Goal: Task Accomplishment & Management: Use online tool/utility

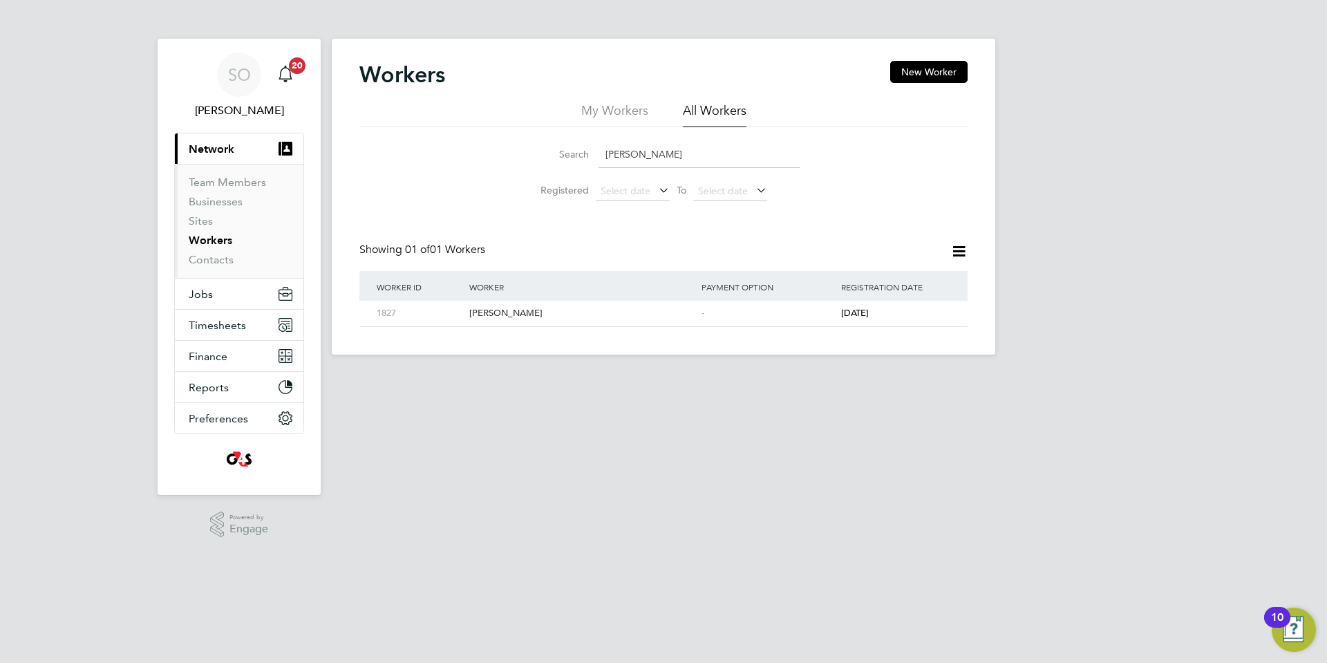
drag, startPoint x: 667, startPoint y: 157, endPoint x: 549, endPoint y: 163, distance: 118.3
click at [549, 163] on div "Search [PERSON_NAME]" at bounding box center [664, 154] width 274 height 27
paste input "[PERSON_NAME]"
type input "[PERSON_NAME]"
click at [581, 319] on div "Aliza Shafiq" at bounding box center [582, 314] width 232 height 26
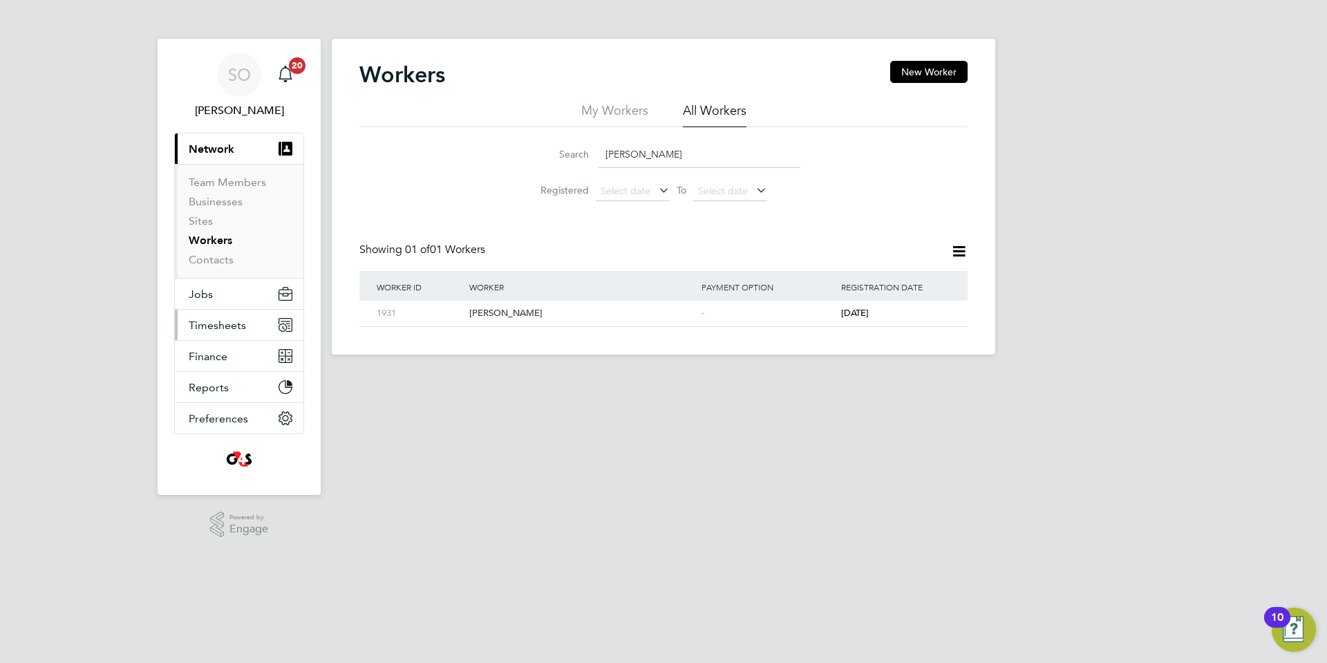
click at [224, 328] on span "Timesheets" at bounding box center [217, 325] width 57 height 13
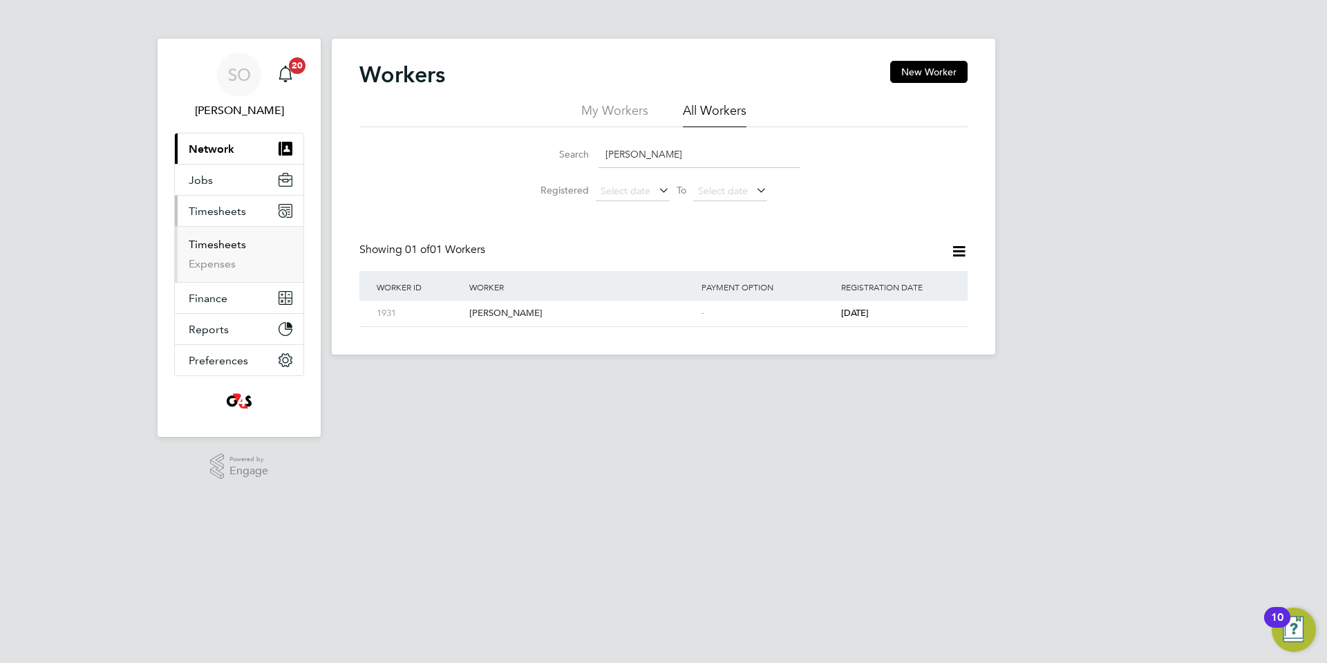
click at [227, 246] on link "Timesheets" at bounding box center [217, 244] width 57 height 13
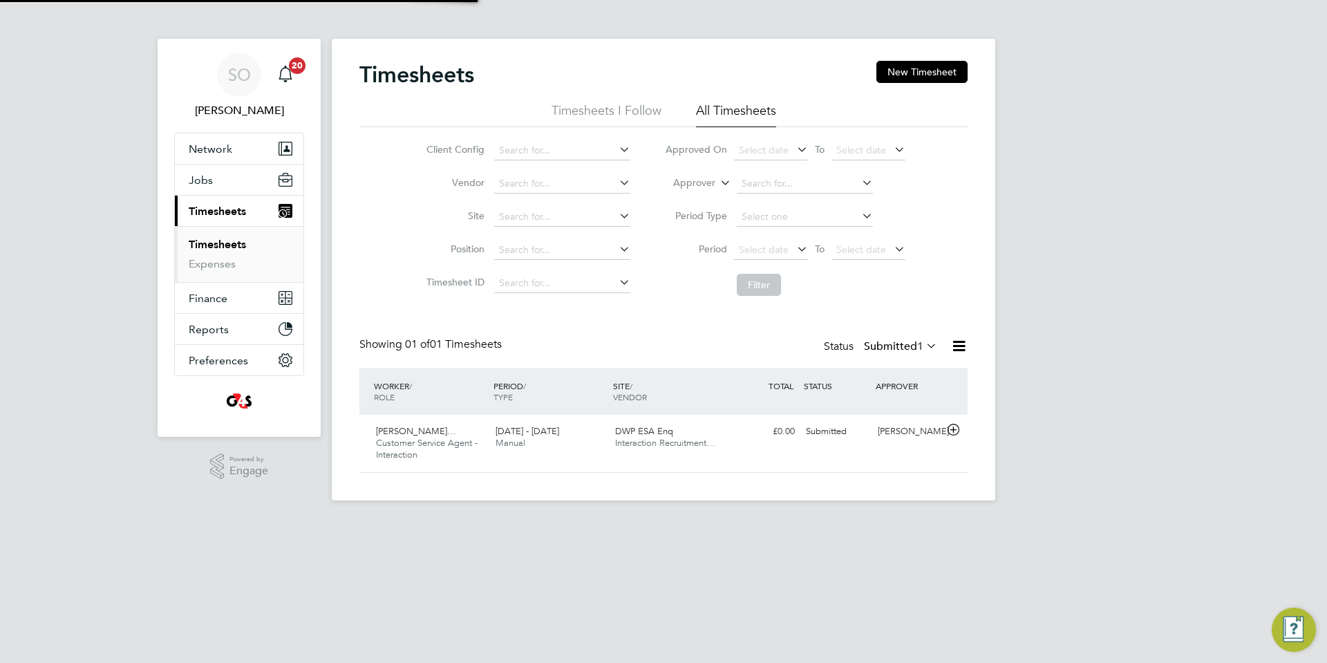
scroll to position [35, 120]
click at [773, 252] on span "Select date" at bounding box center [764, 249] width 50 height 12
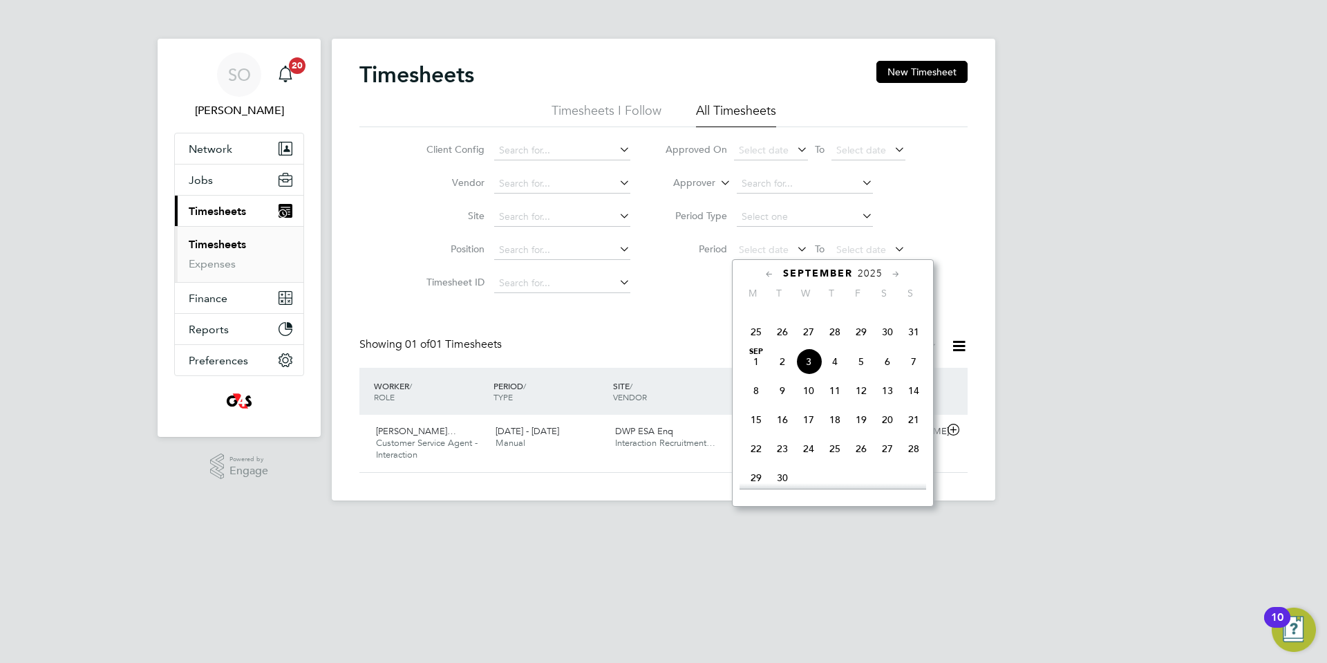
click at [757, 316] on span "18" at bounding box center [756, 303] width 26 height 26
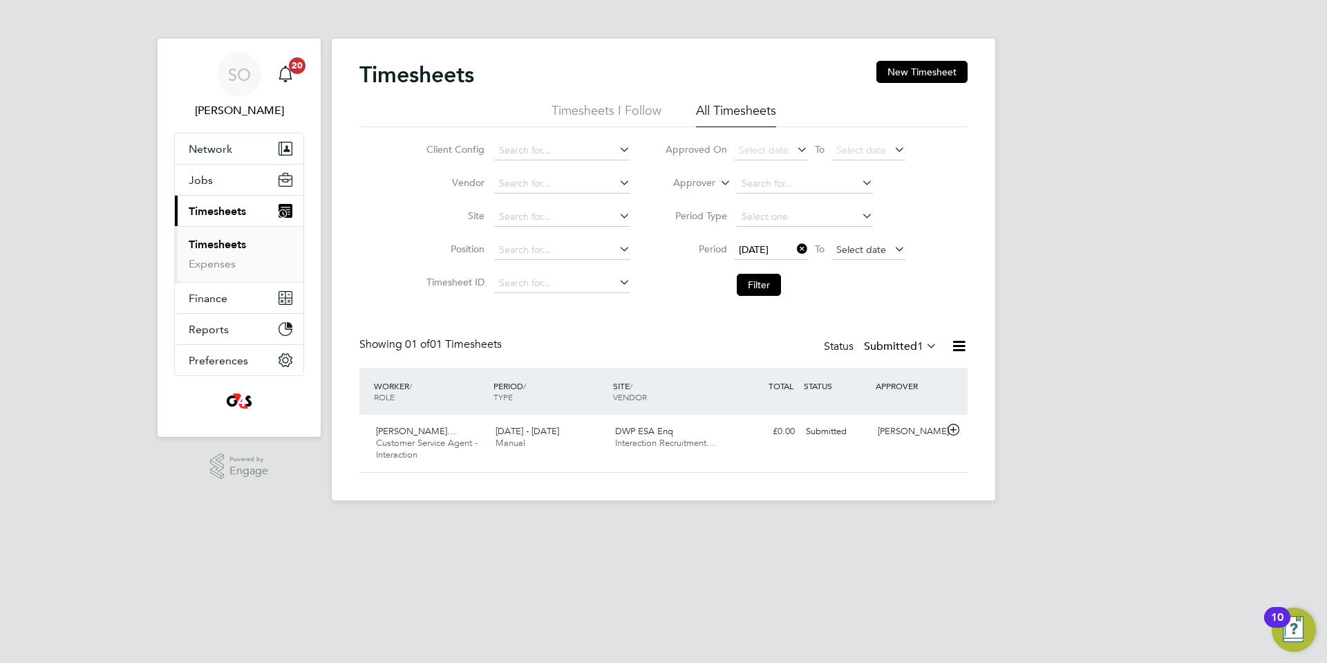
click at [848, 253] on span "Select date" at bounding box center [861, 249] width 50 height 12
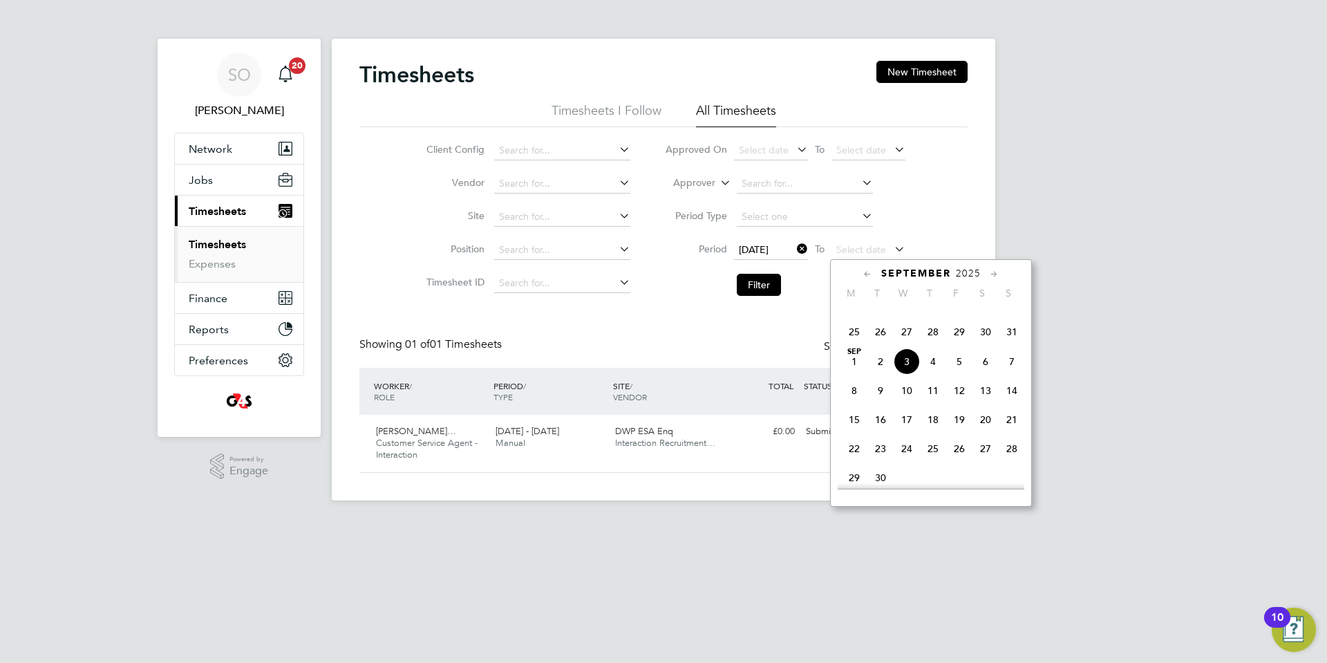
click at [1011, 375] on span "7" at bounding box center [1012, 361] width 26 height 26
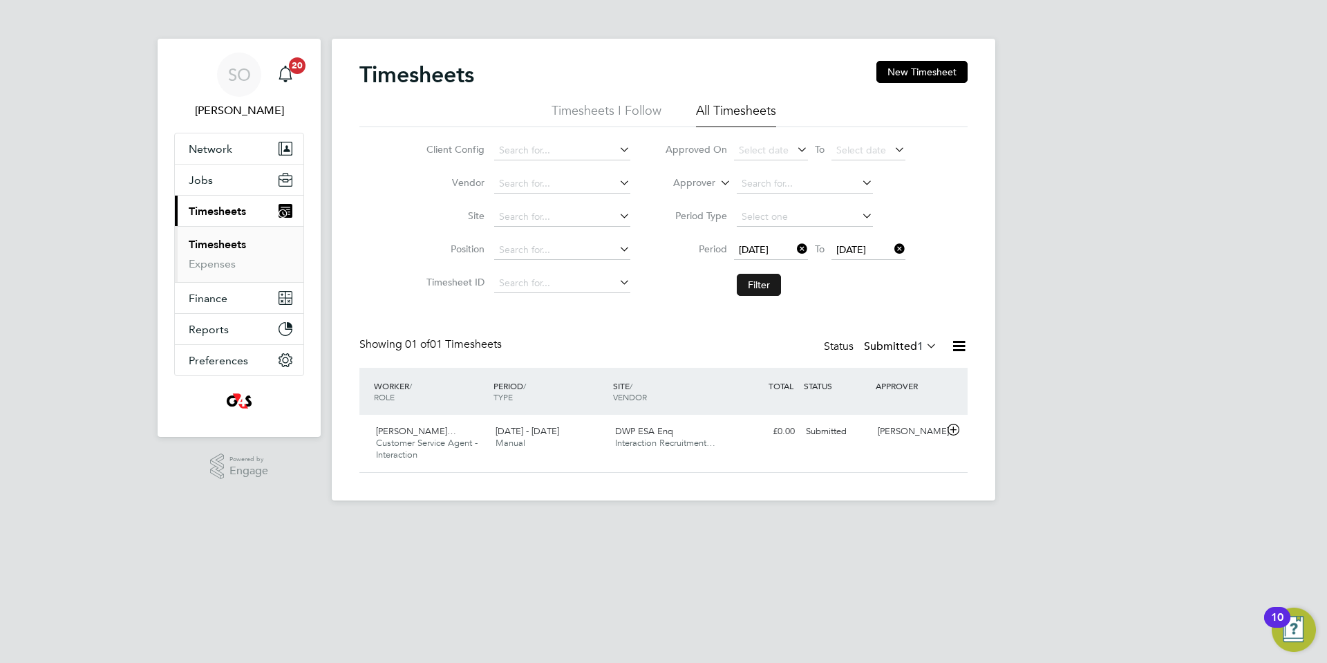
click at [767, 284] on button "Filter" at bounding box center [759, 285] width 44 height 22
click at [906, 74] on button "New Timesheet" at bounding box center [921, 72] width 91 height 22
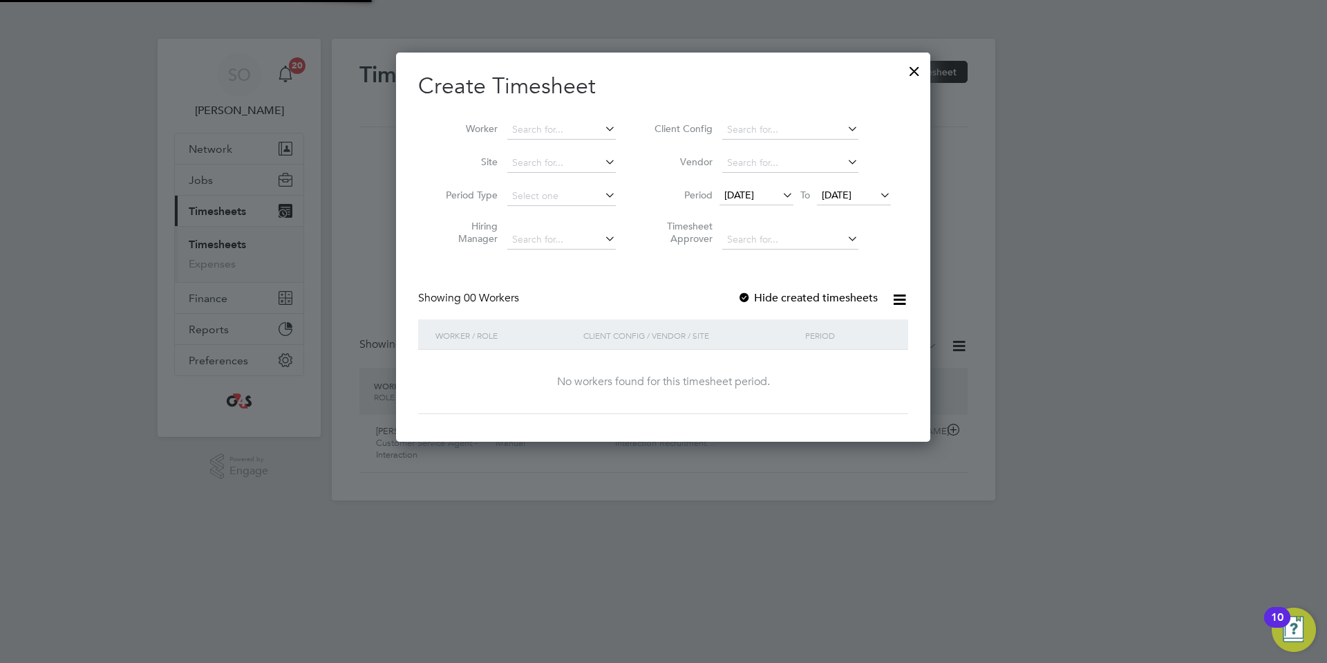
scroll to position [390, 535]
click at [747, 196] on span "20 Aug 2025" at bounding box center [739, 195] width 30 height 12
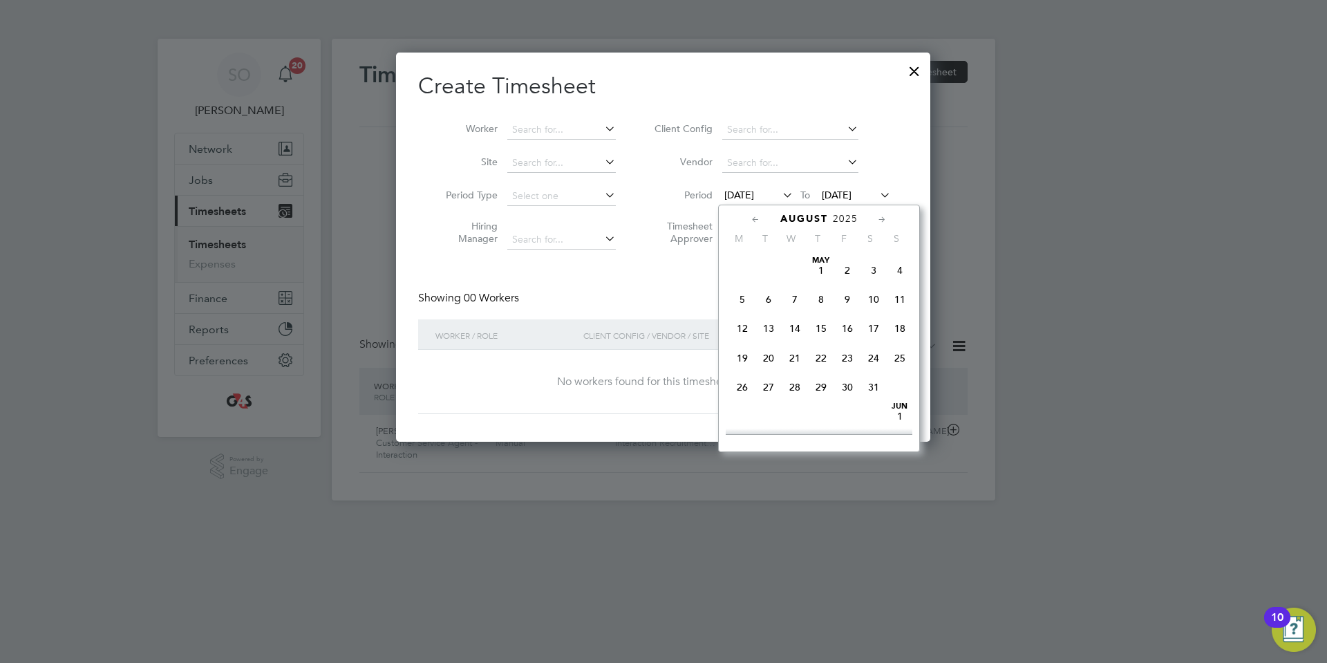
scroll to position [522, 0]
click at [740, 316] on span "18" at bounding box center [742, 303] width 26 height 26
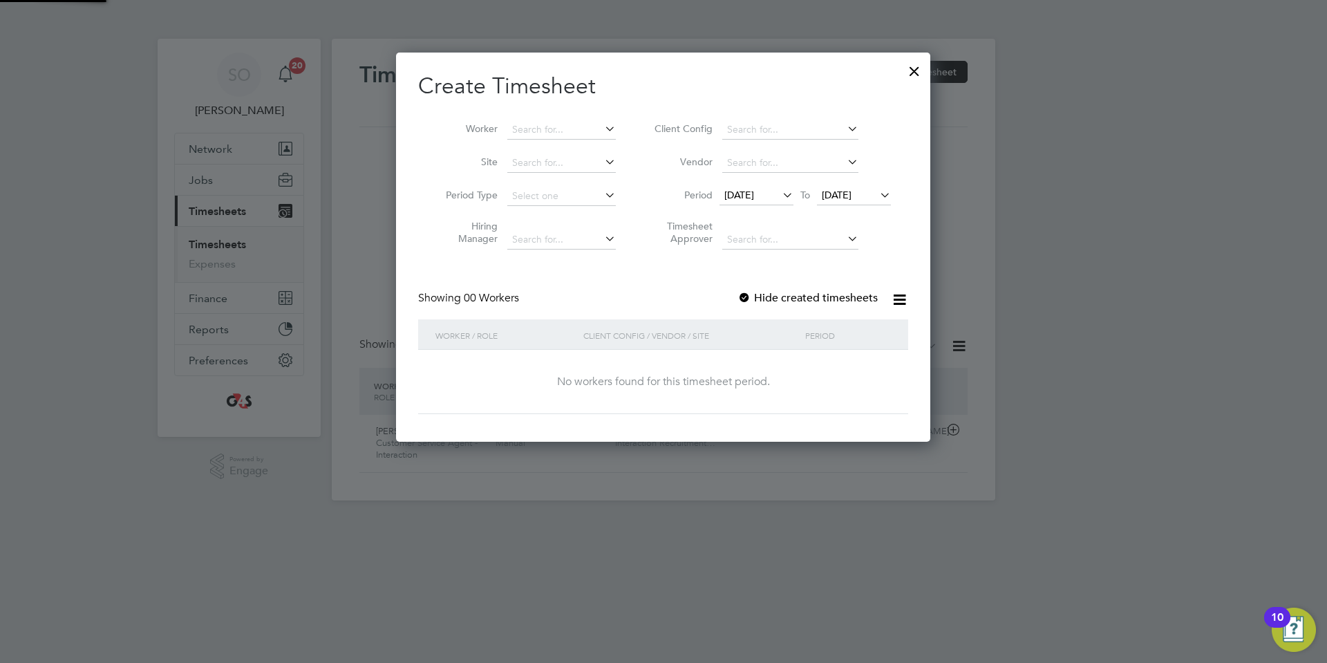
scroll to position [390, 535]
click at [851, 194] on span "27 Aug 2025" at bounding box center [837, 195] width 30 height 12
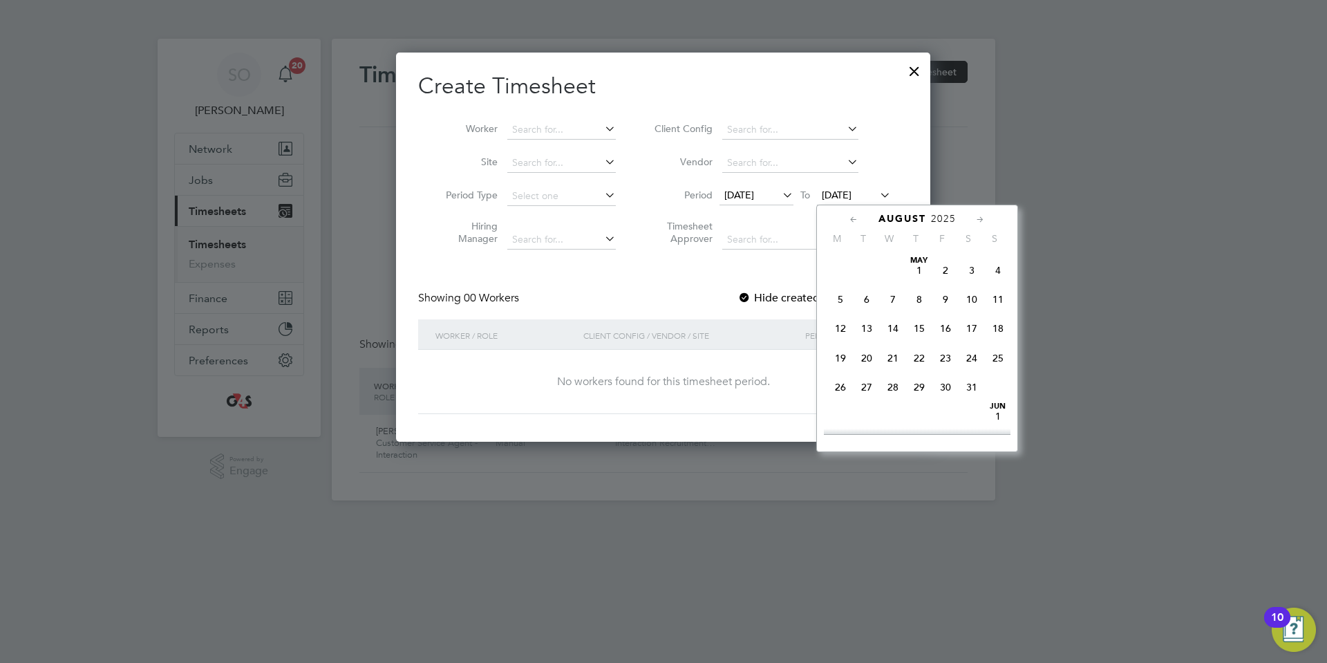
scroll to position [552, 0]
click at [994, 343] on span "7" at bounding box center [998, 330] width 26 height 26
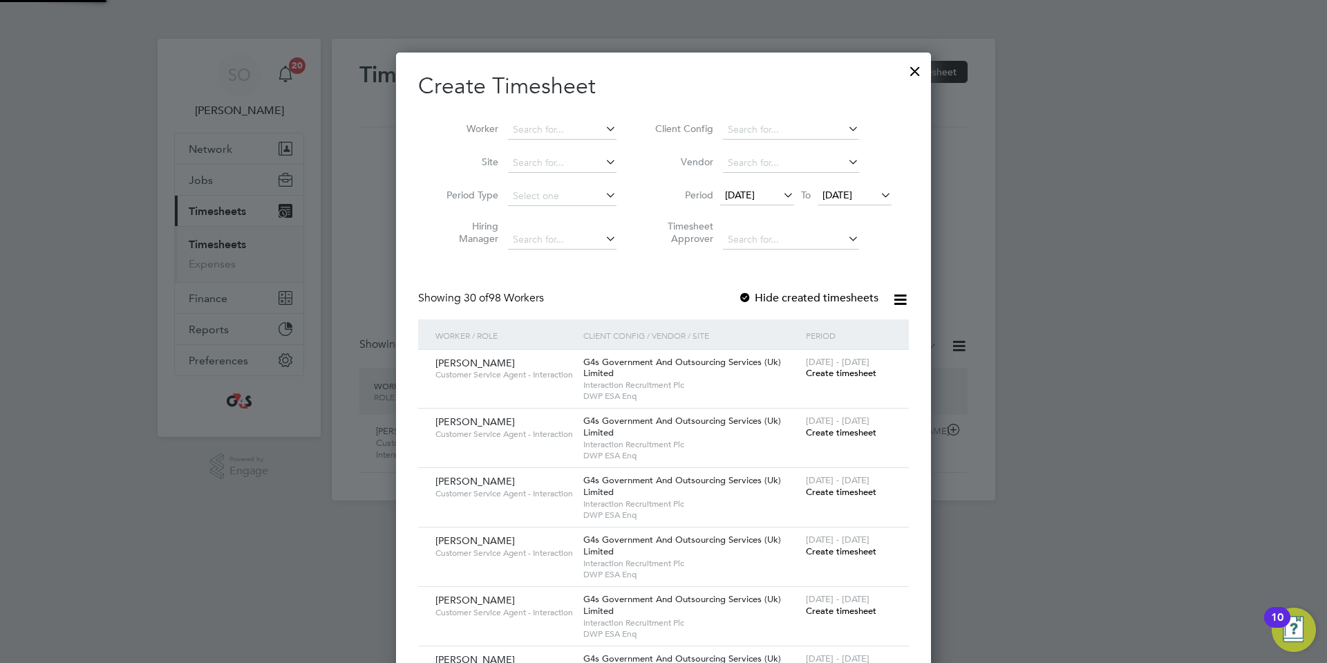
scroll to position [2149, 536]
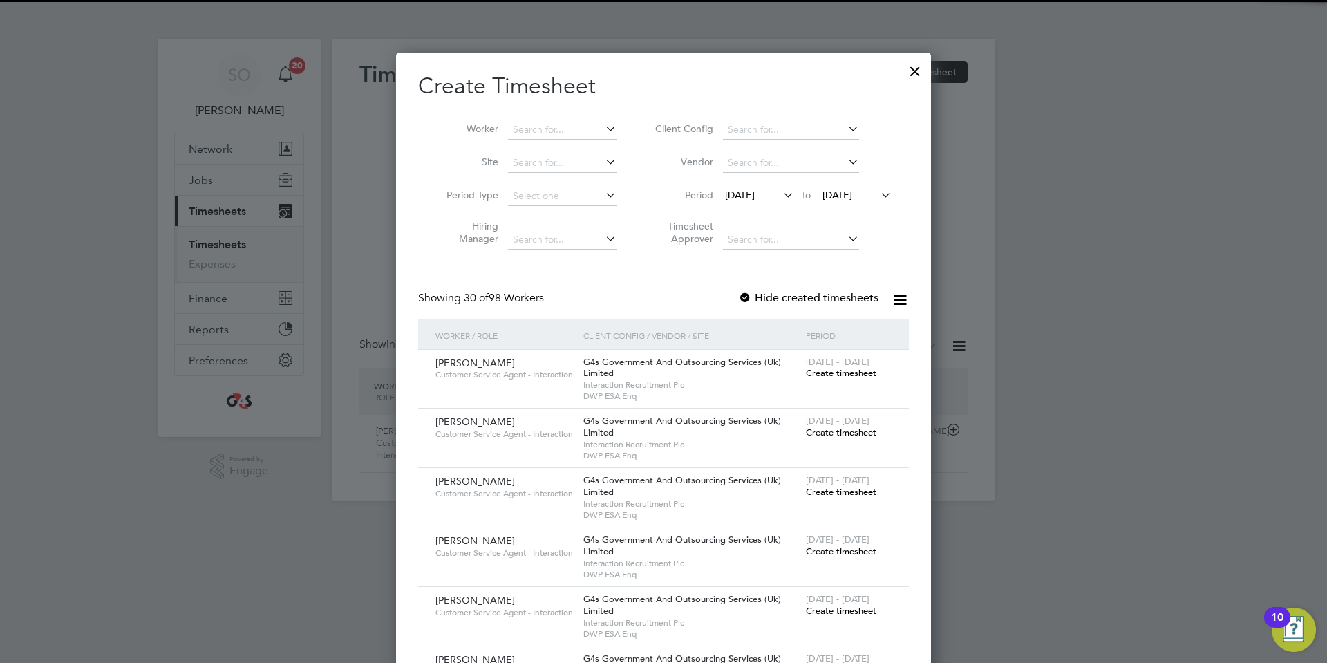
click at [745, 300] on div at bounding box center [745, 299] width 14 height 14
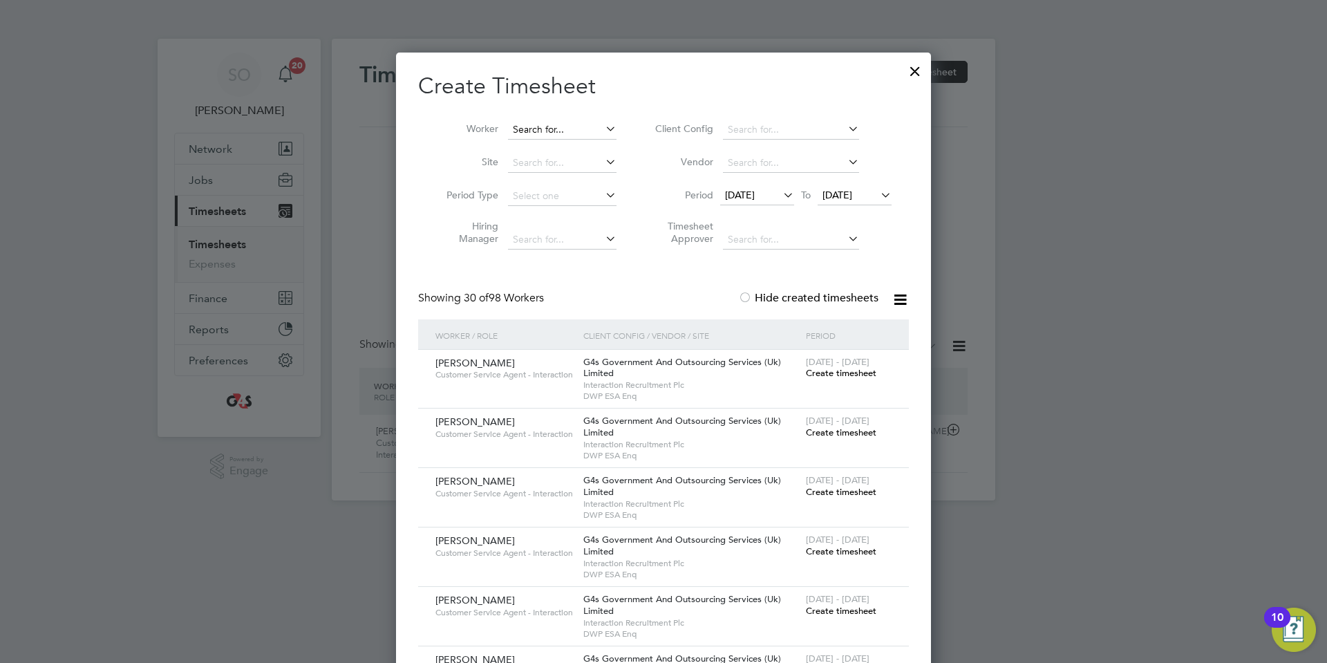
click at [538, 130] on input at bounding box center [562, 129] width 109 height 19
paste input "Aliza Shafiq"
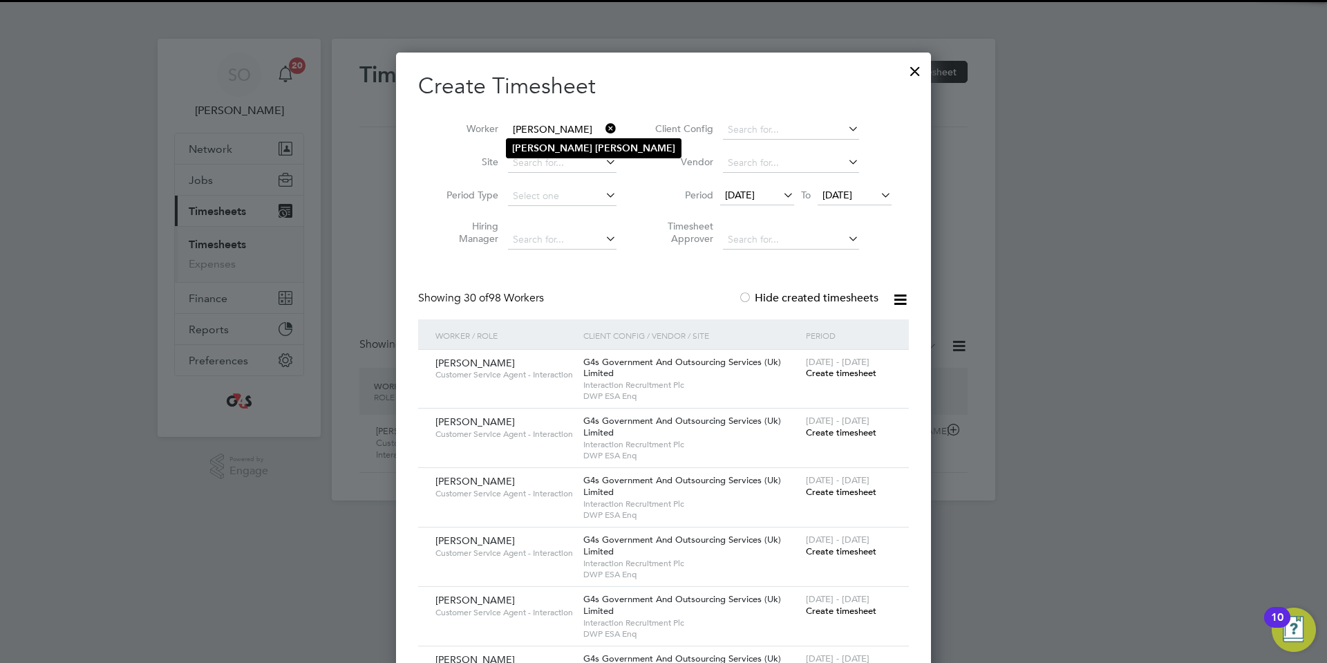
type input "Aliza Shafiq"
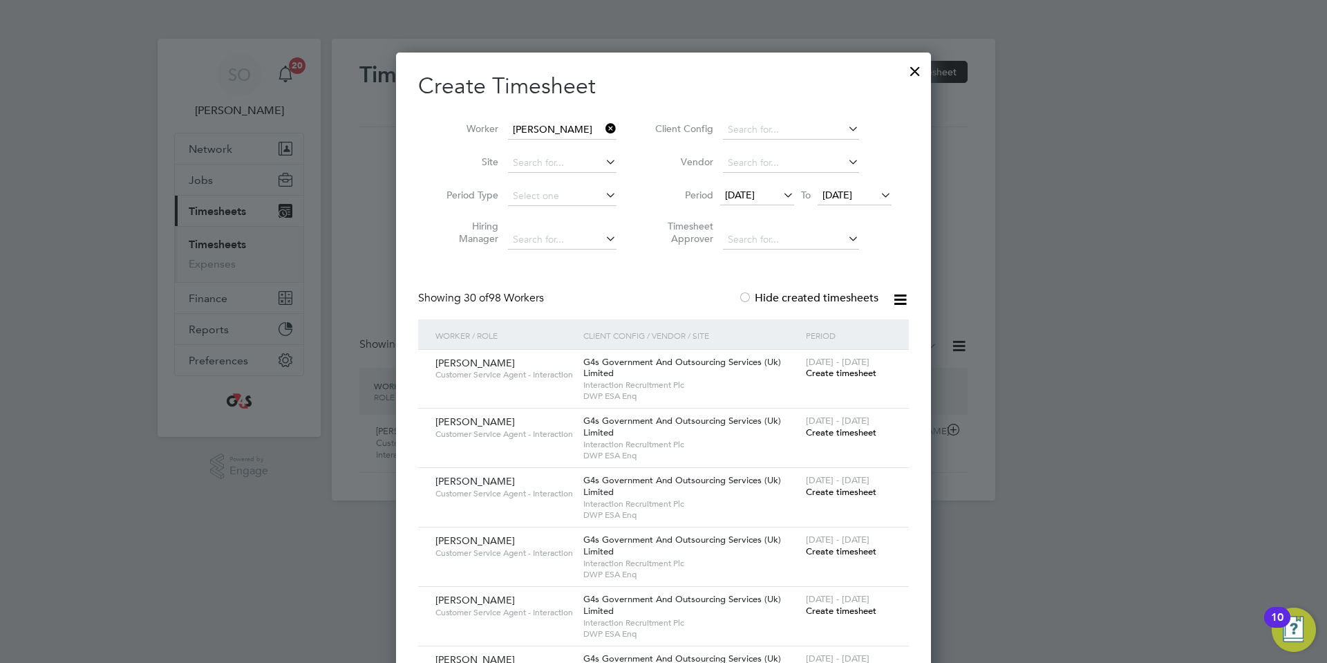
click at [595, 144] on b "Shafiq" at bounding box center [635, 148] width 80 height 12
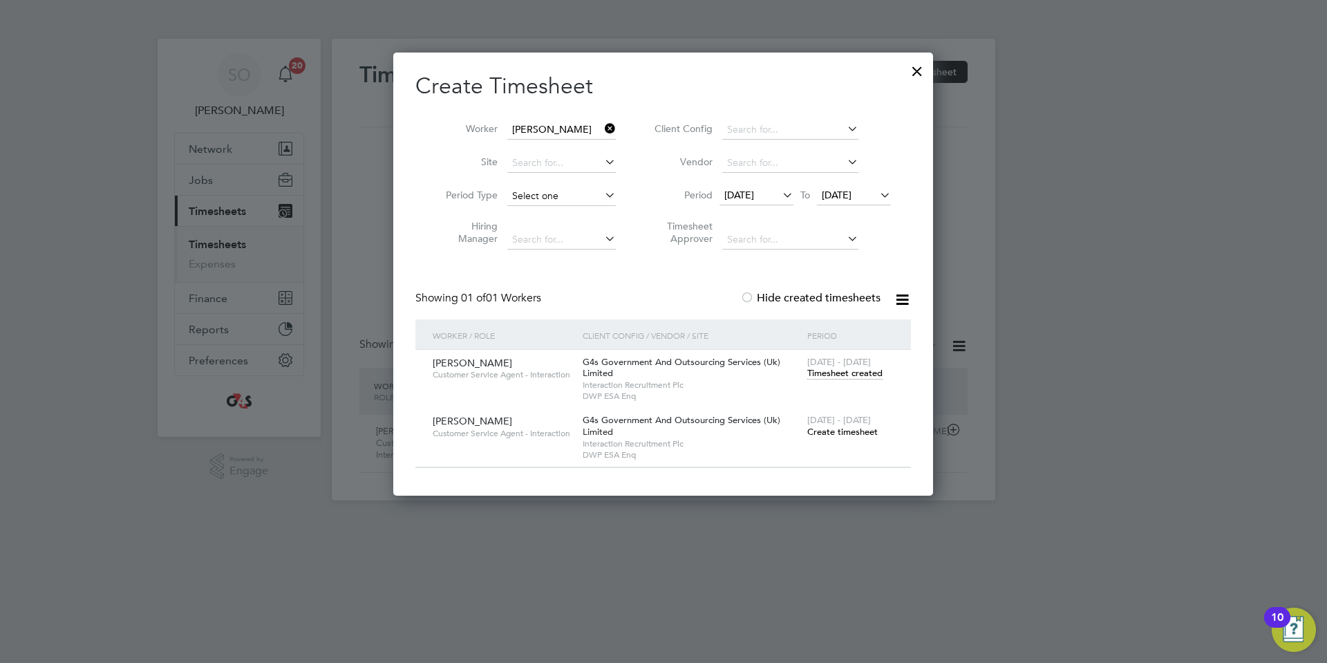
scroll to position [444, 540]
click at [840, 374] on span "Timesheet created" at bounding box center [844, 373] width 75 height 12
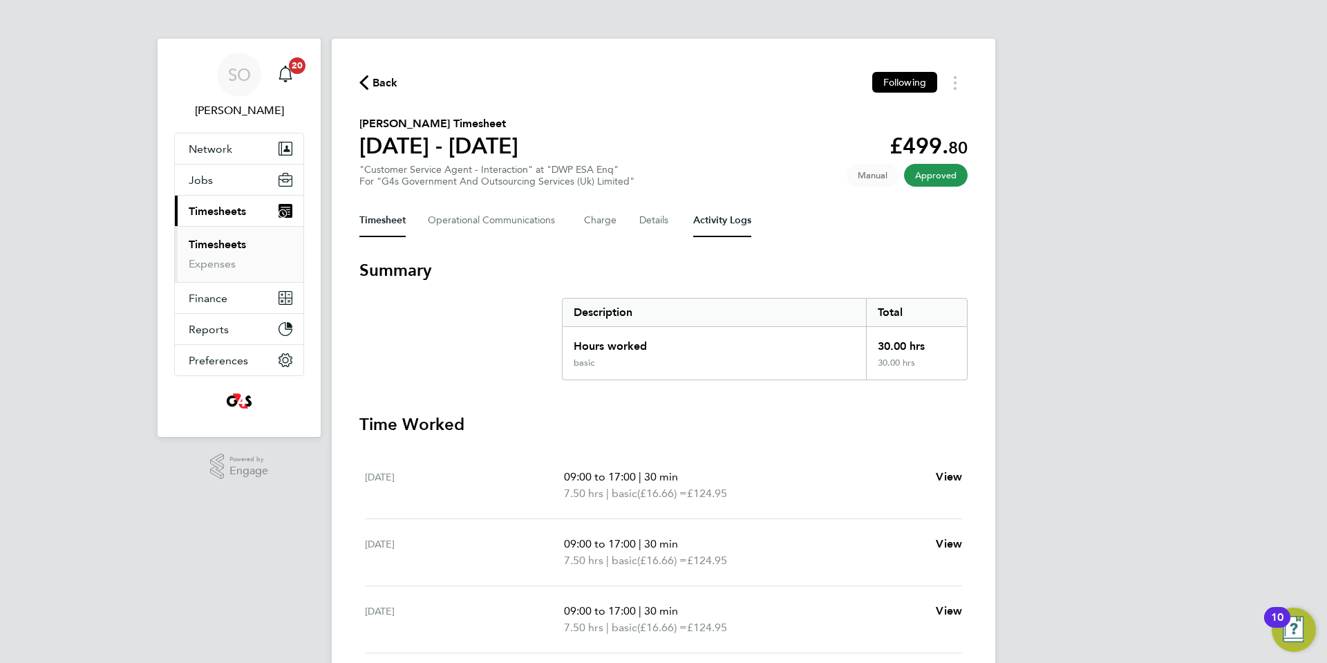
click at [733, 218] on Logs-tab "Activity Logs" at bounding box center [722, 220] width 58 height 33
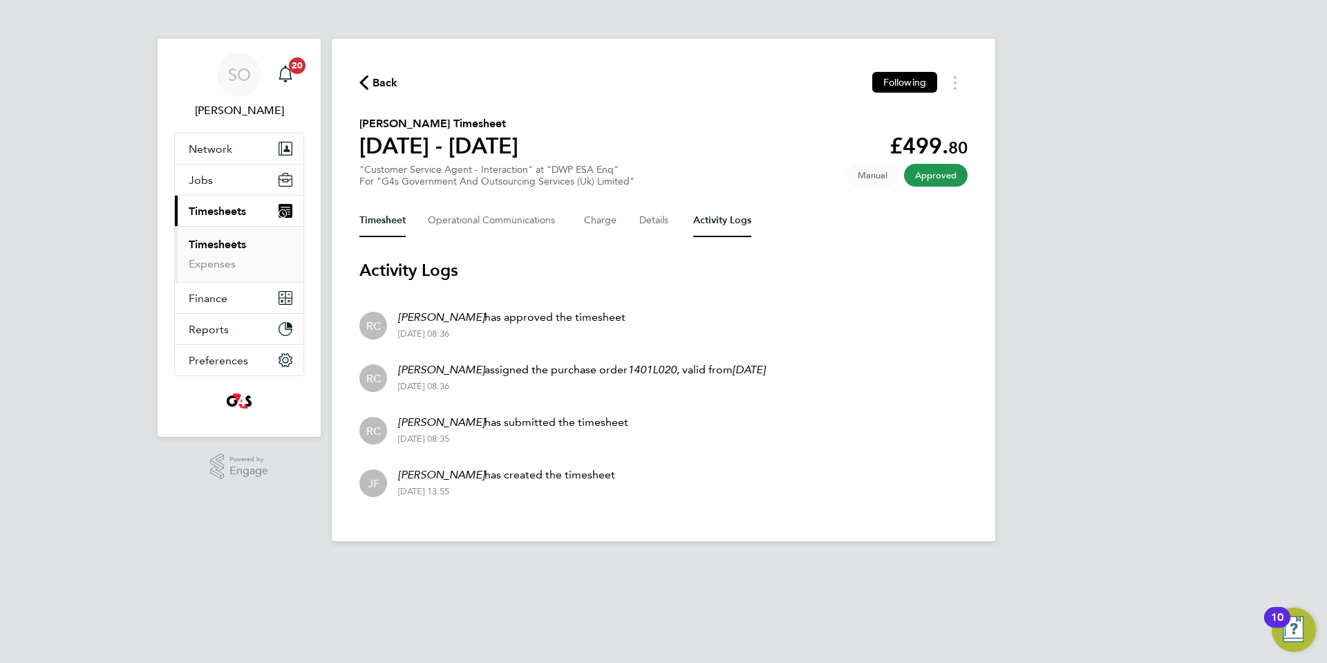
click at [379, 215] on button "Timesheet" at bounding box center [382, 220] width 46 height 33
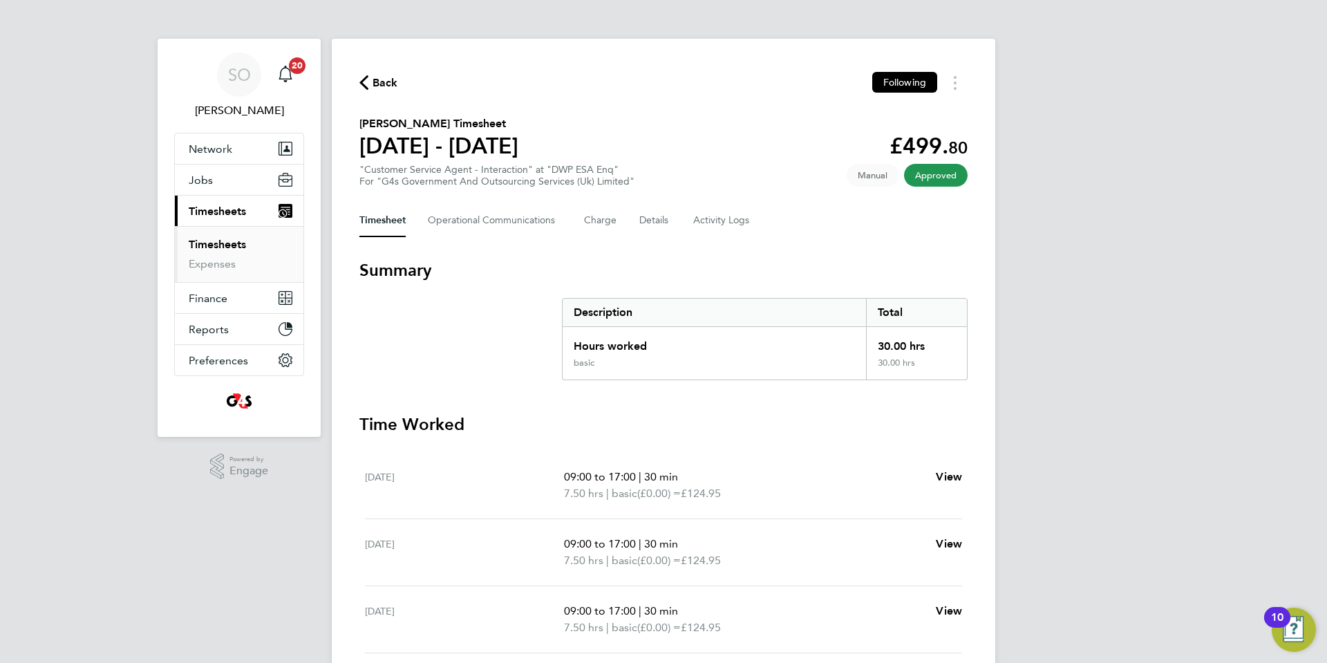
click at [361, 78] on icon "button" at bounding box center [363, 82] width 9 height 15
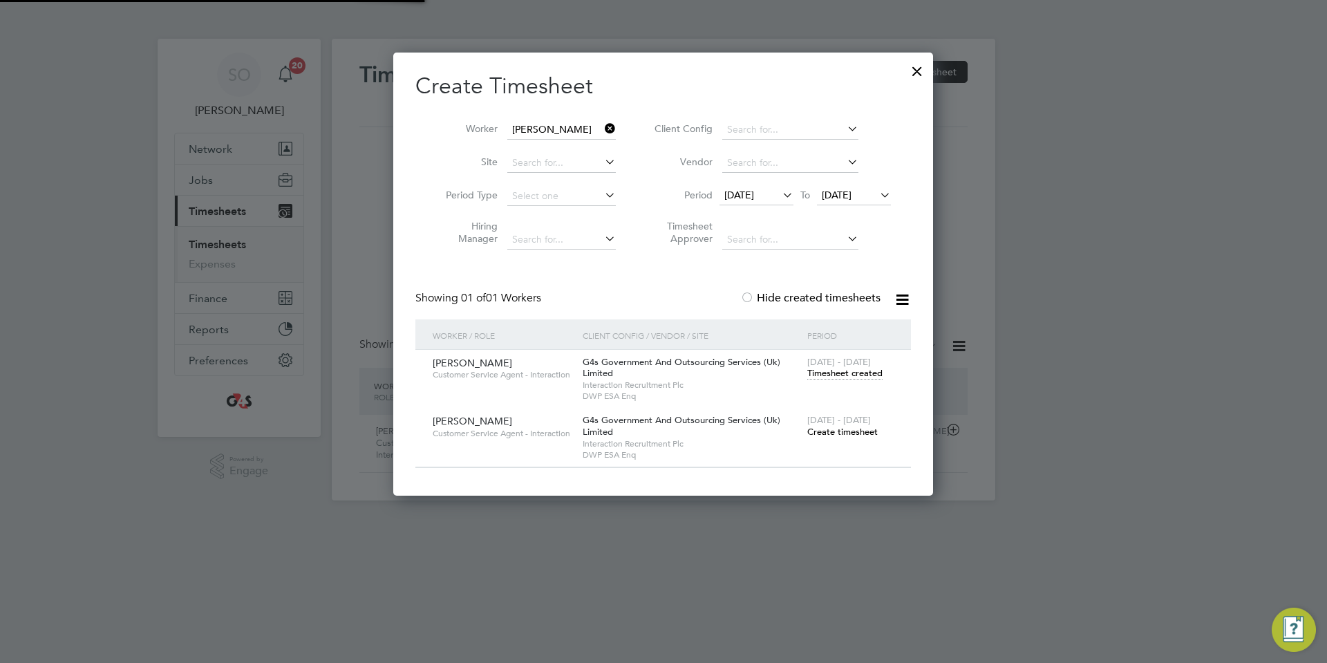
scroll to position [35, 120]
click at [754, 194] on span "18 Aug 2025" at bounding box center [739, 195] width 30 height 12
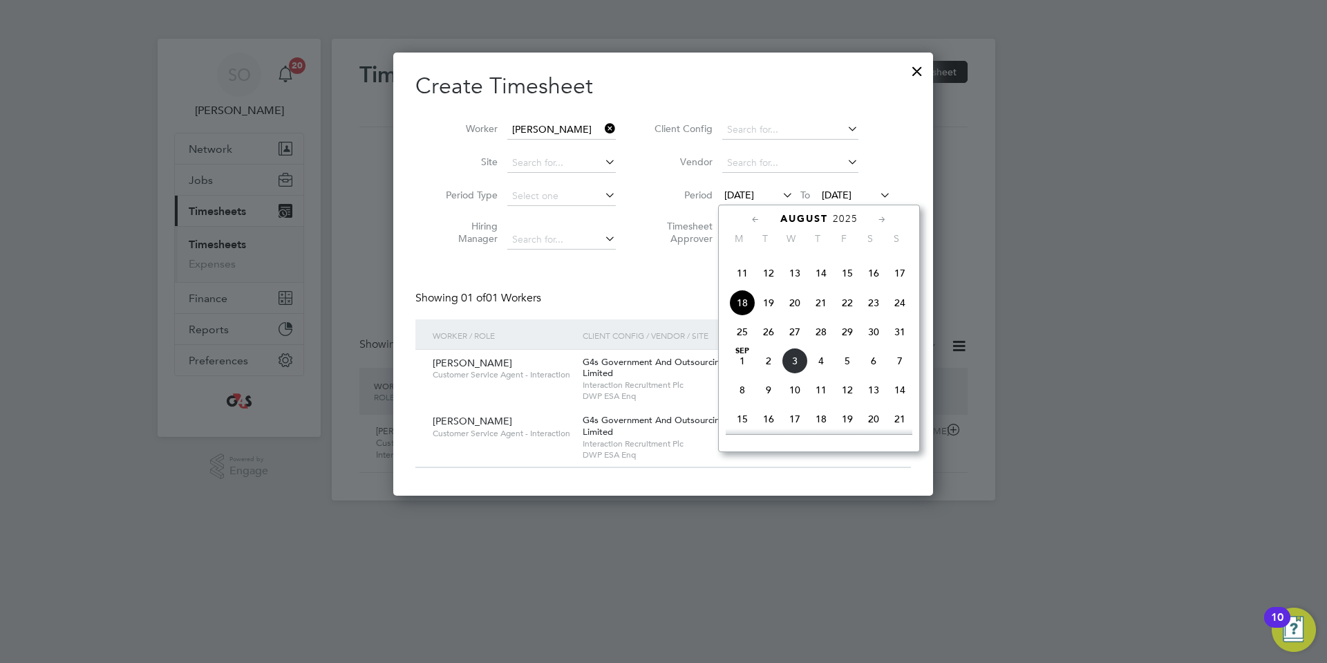
click at [738, 286] on span "11" at bounding box center [742, 273] width 26 height 26
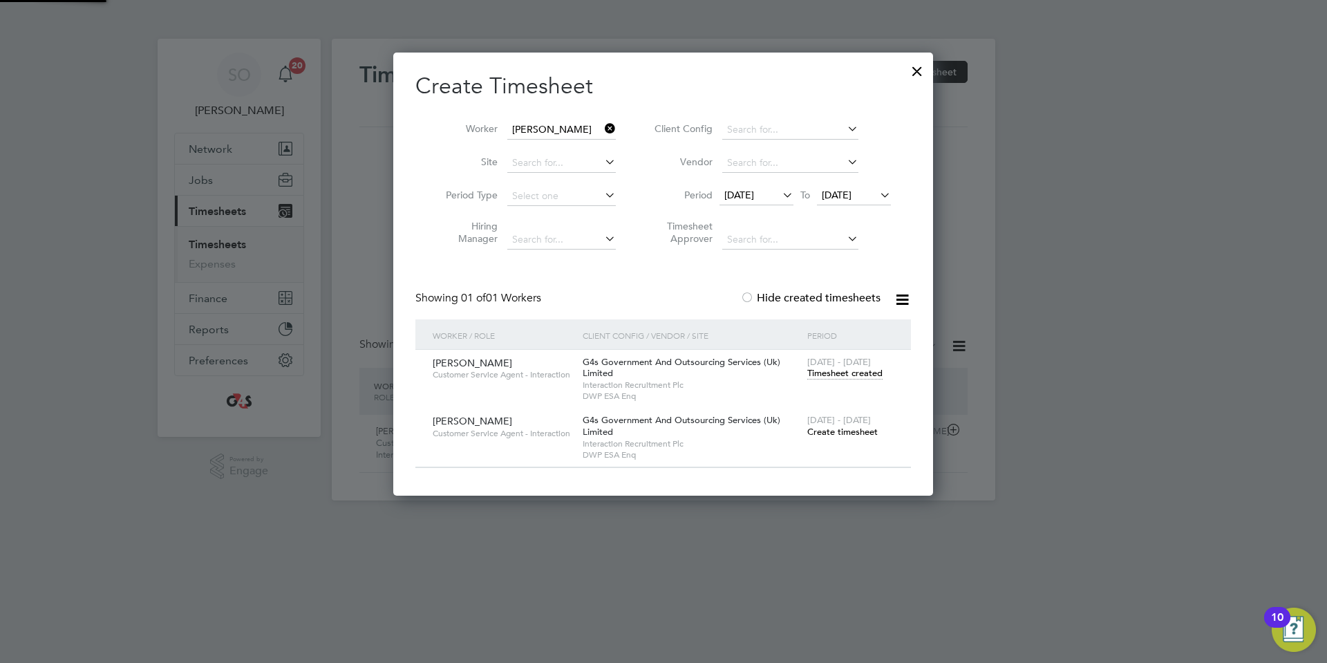
scroll to position [444, 540]
click at [830, 370] on span "Timesheet created" at bounding box center [844, 373] width 75 height 12
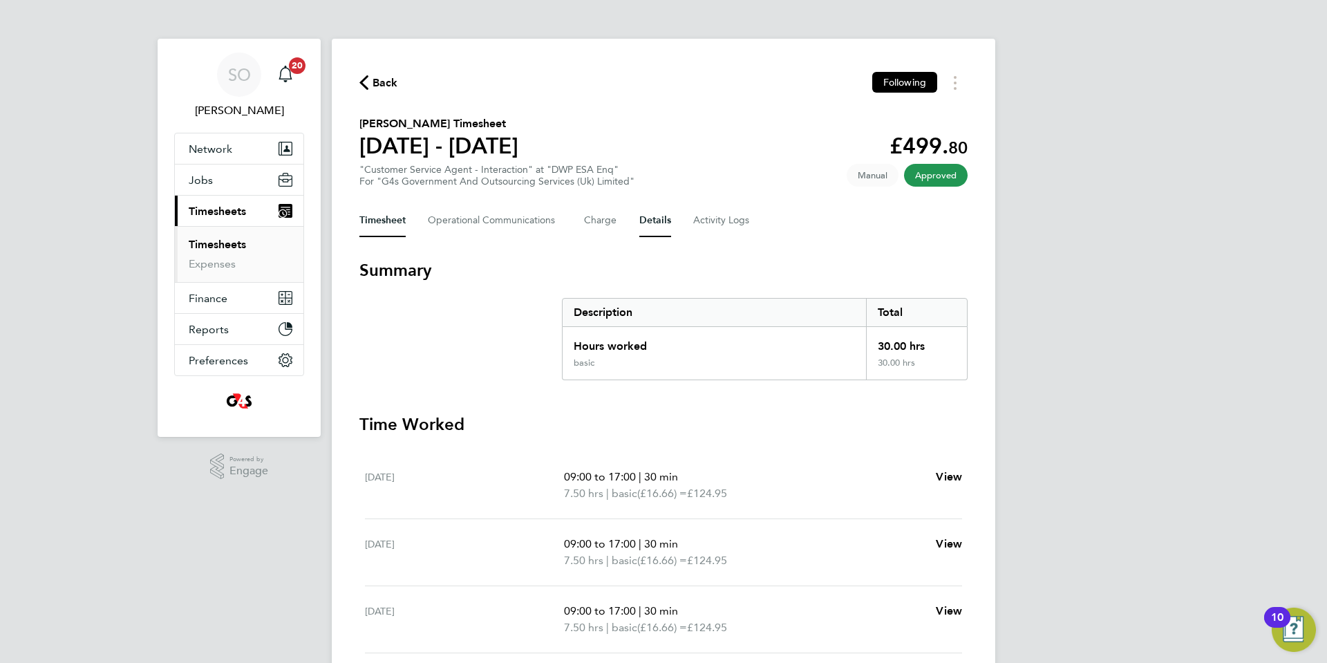
click at [655, 218] on button "Details" at bounding box center [655, 220] width 32 height 33
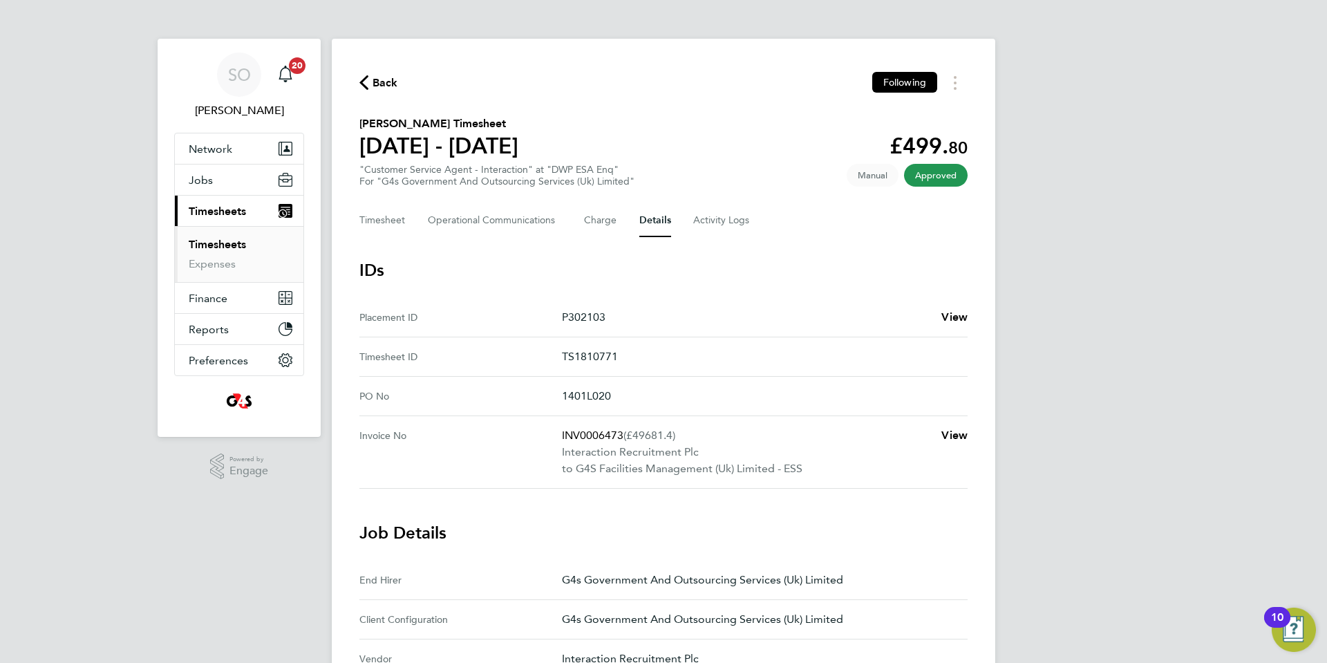
click at [361, 81] on icon "button" at bounding box center [363, 82] width 9 height 15
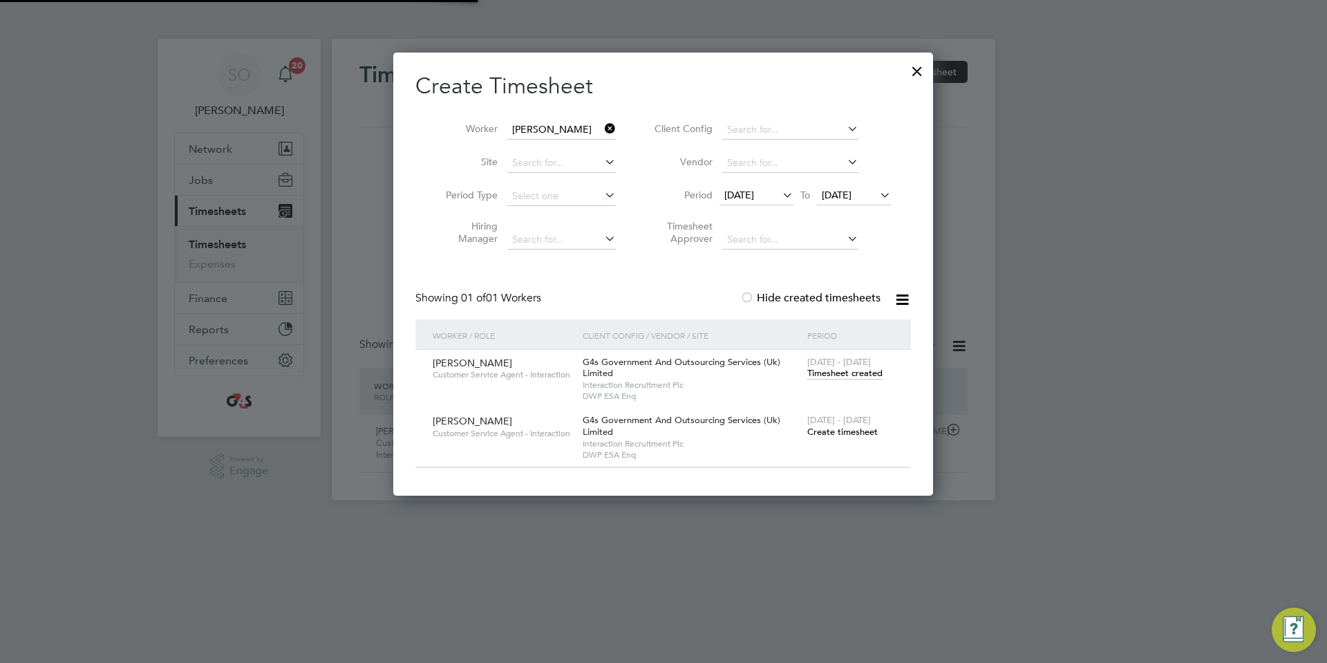
scroll to position [35, 120]
click at [919, 72] on div at bounding box center [917, 67] width 25 height 25
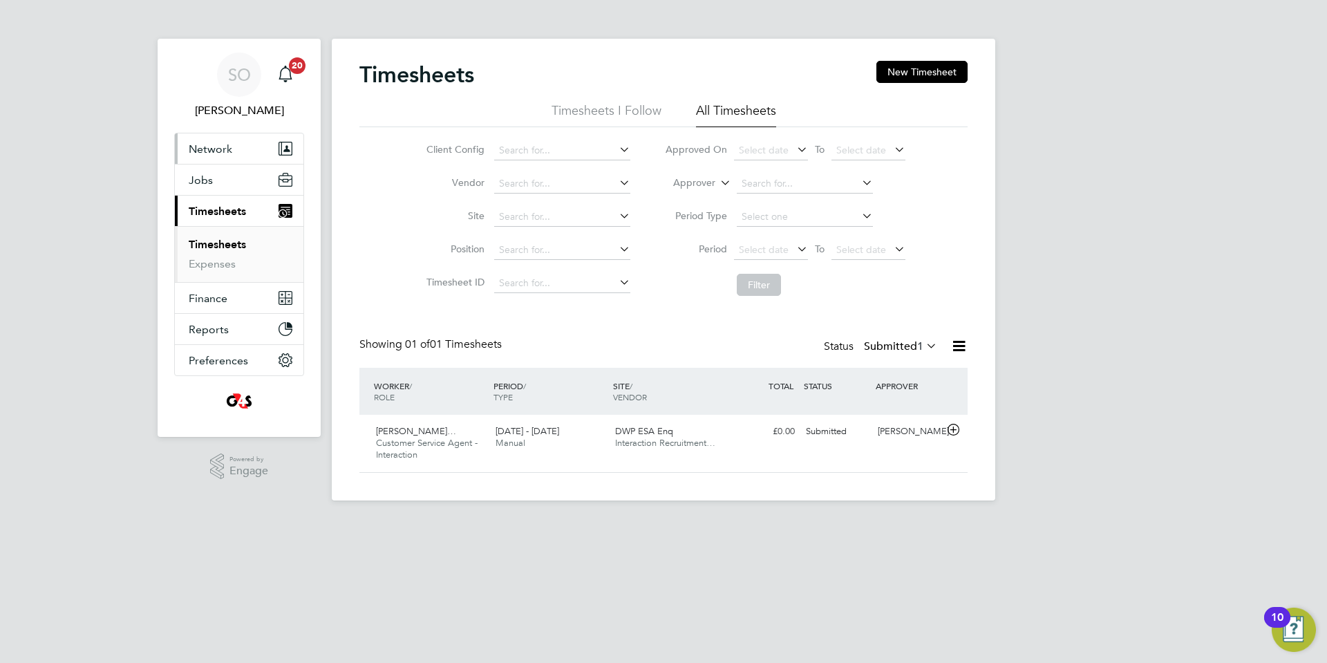
click at [217, 149] on span "Network" at bounding box center [211, 148] width 44 height 13
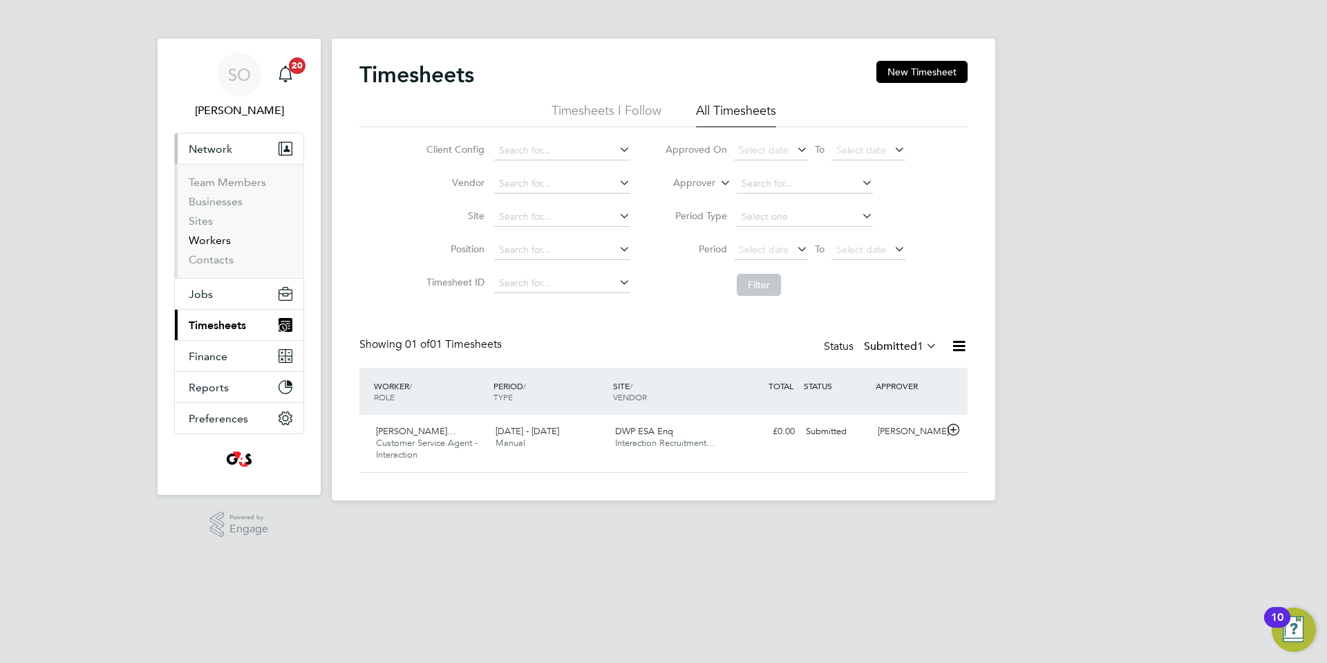
click at [213, 240] on link "Workers" at bounding box center [210, 240] width 42 height 13
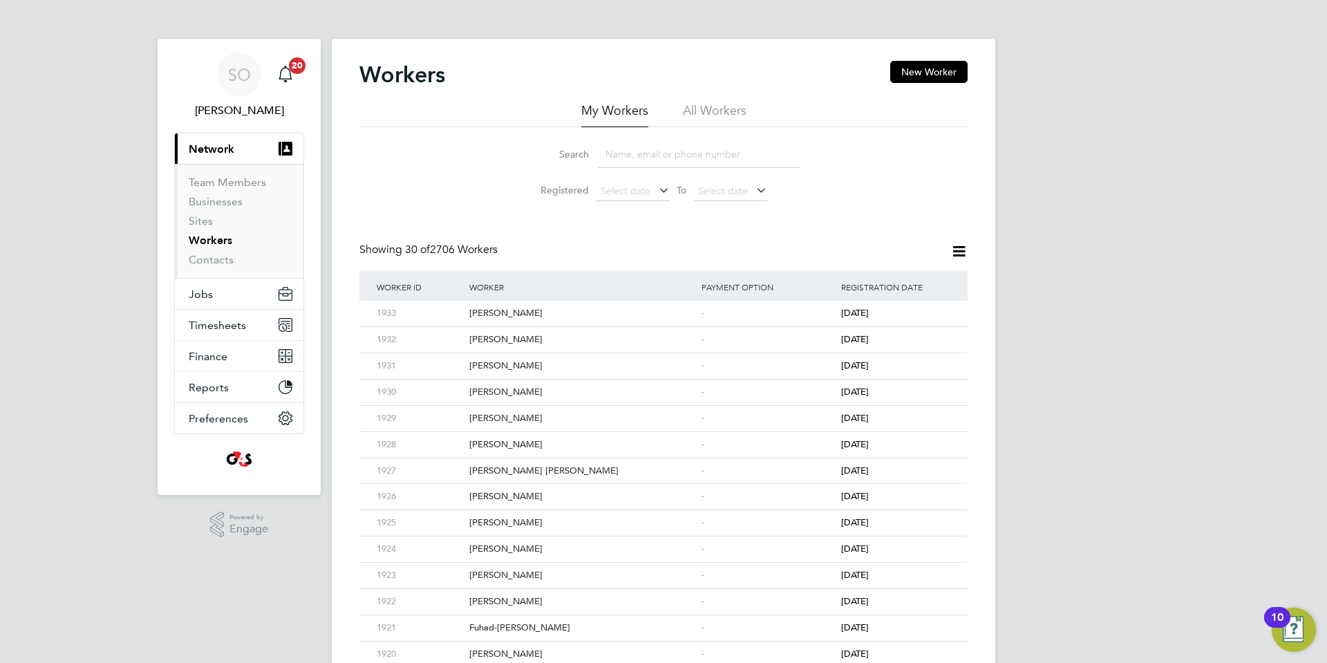
click at [714, 108] on li "All Workers" at bounding box center [715, 114] width 64 height 25
click at [672, 159] on input at bounding box center [700, 154] width 202 height 27
paste input "Annalise Chalmers-Malone"
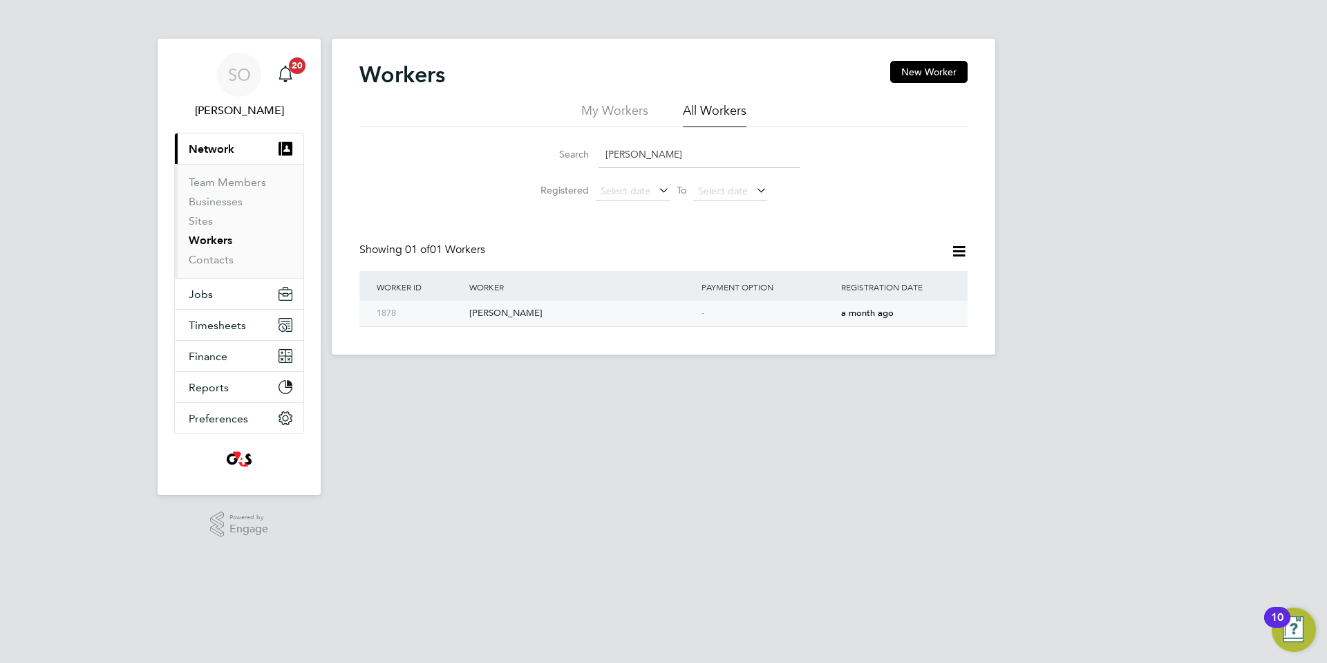
click at [675, 319] on div "Annalise Chalmers-Malone" at bounding box center [582, 314] width 232 height 26
drag, startPoint x: 707, startPoint y: 153, endPoint x: 548, endPoint y: 154, distance: 159.0
click at [548, 154] on div "Search Annalise Chalmers-Malone" at bounding box center [664, 154] width 274 height 27
paste input "liza Shafiq"
click at [590, 319] on div "Aliza Shafiq" at bounding box center [582, 314] width 232 height 26
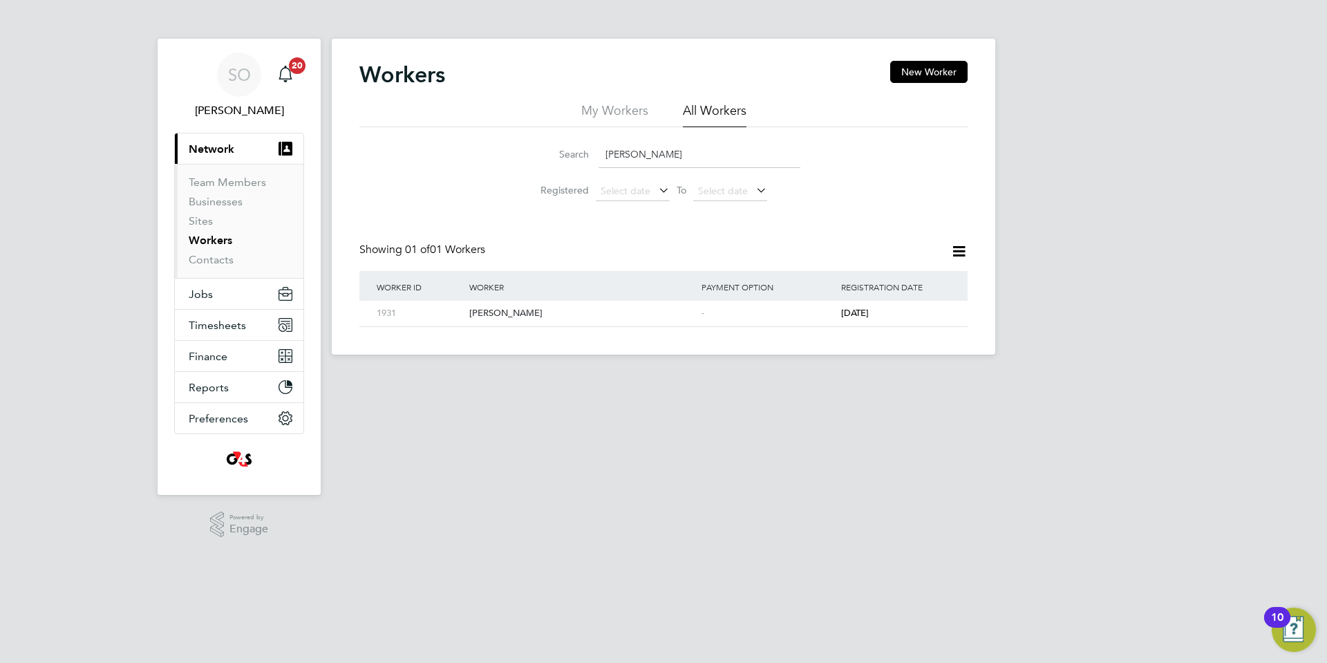
drag, startPoint x: 668, startPoint y: 156, endPoint x: 561, endPoint y: 158, distance: 107.1
click at [563, 158] on div "Search Aliza Shafiq" at bounding box center [664, 154] width 274 height 27
paste input "Darryl carver"
click at [572, 319] on div "[PERSON_NAME]" at bounding box center [582, 314] width 232 height 26
drag, startPoint x: 663, startPoint y: 152, endPoint x: 489, endPoint y: 166, distance: 175.4
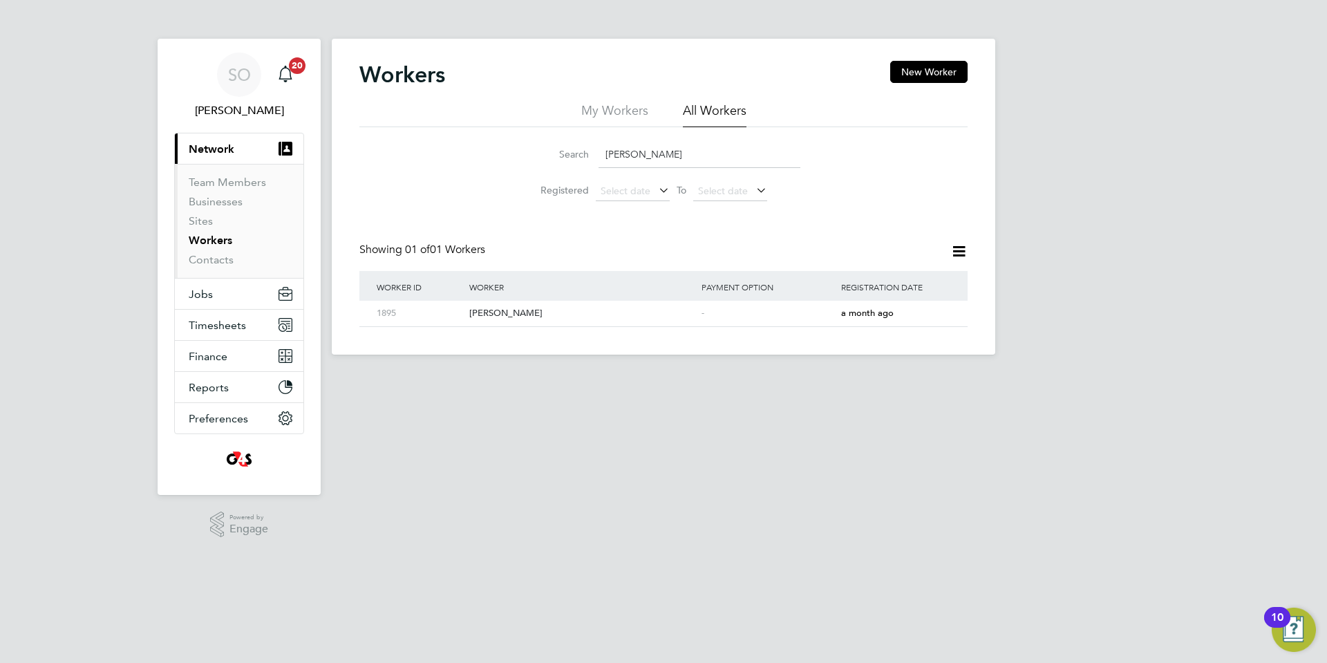
click at [505, 156] on div "Search Darryl carver Registered Select date To Select date" at bounding box center [663, 167] width 608 height 81
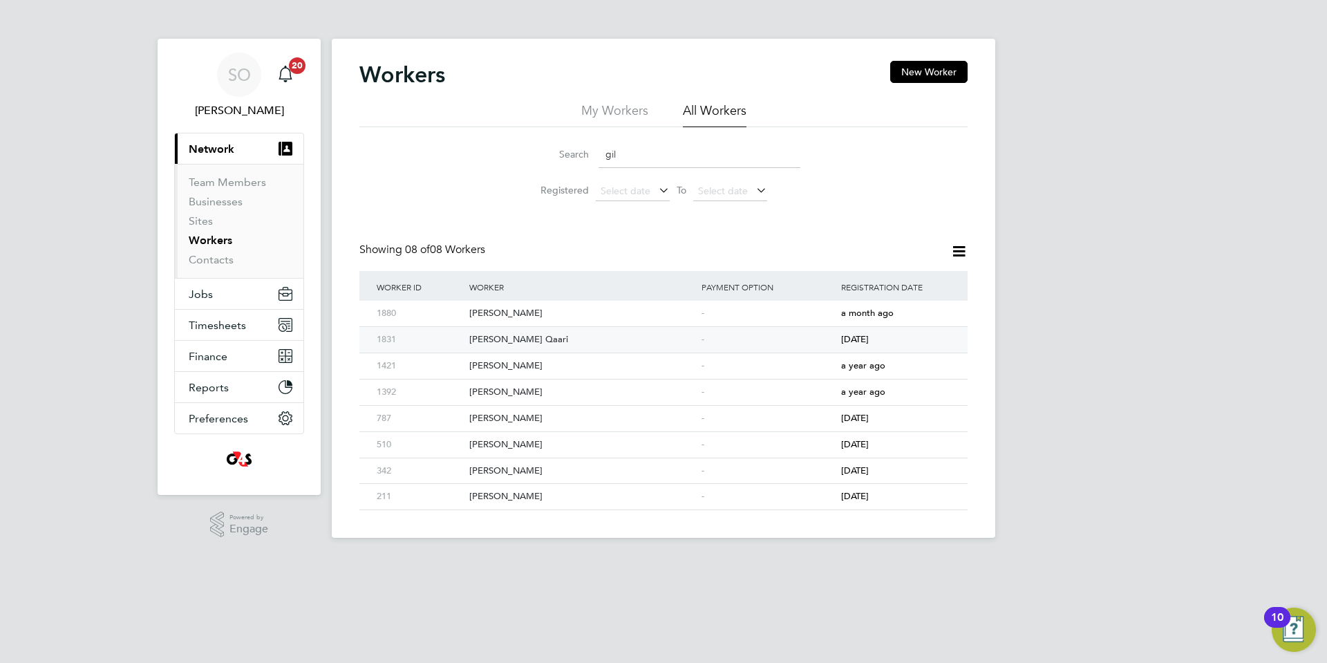
type input "gil"
click at [517, 339] on div "Gilman Qaari" at bounding box center [582, 340] width 232 height 26
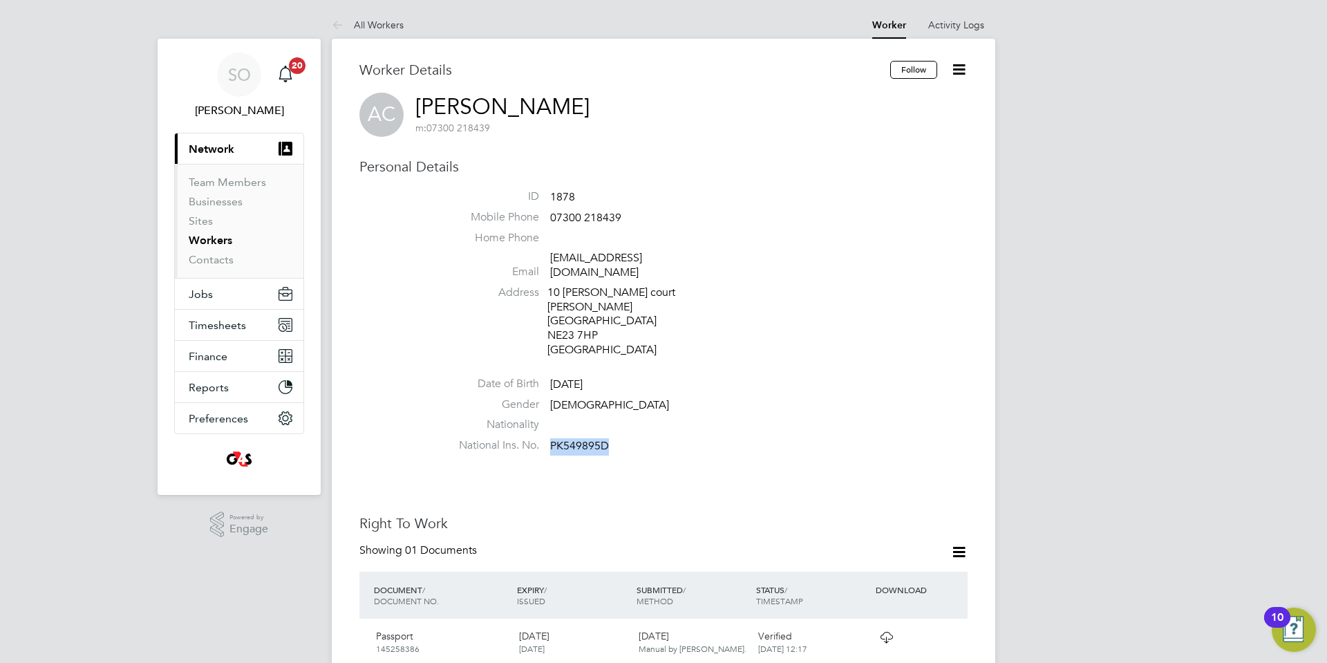
drag, startPoint x: 552, startPoint y: 431, endPoint x: 607, endPoint y: 435, distance: 55.4
click at [607, 439] on span "PK549895D" at bounding box center [579, 446] width 59 height 14
copy span "PK549895D"
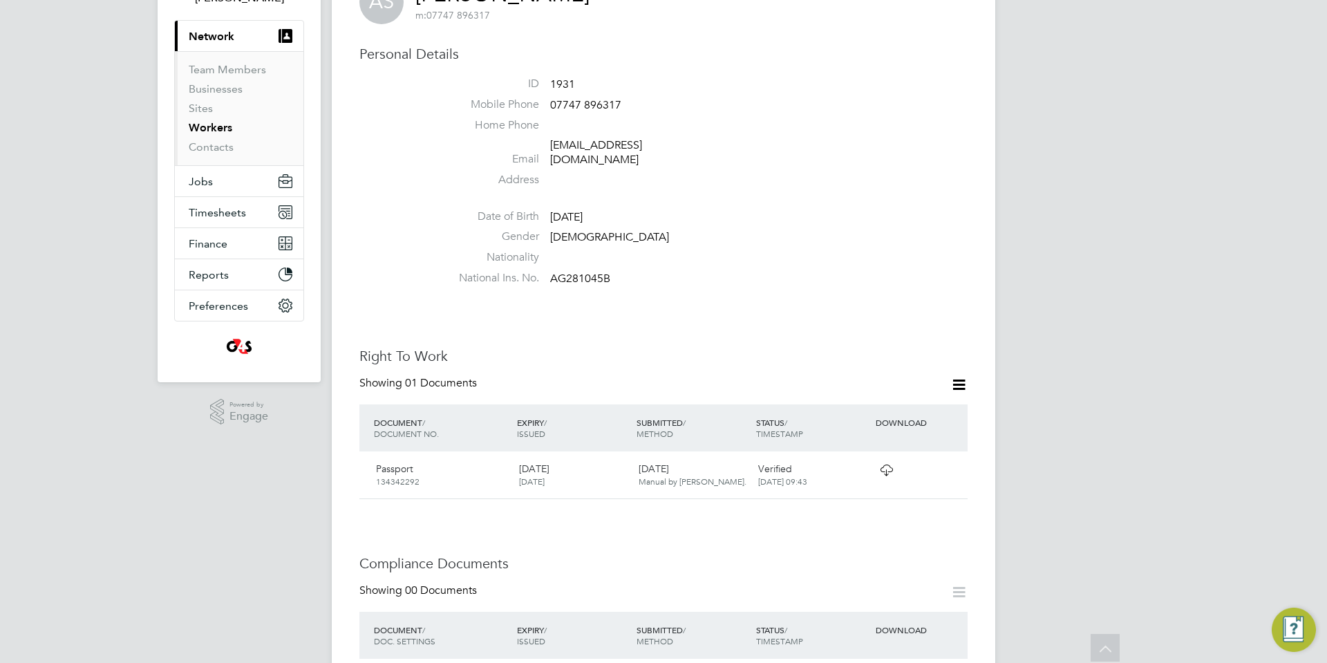
scroll to position [127, 0]
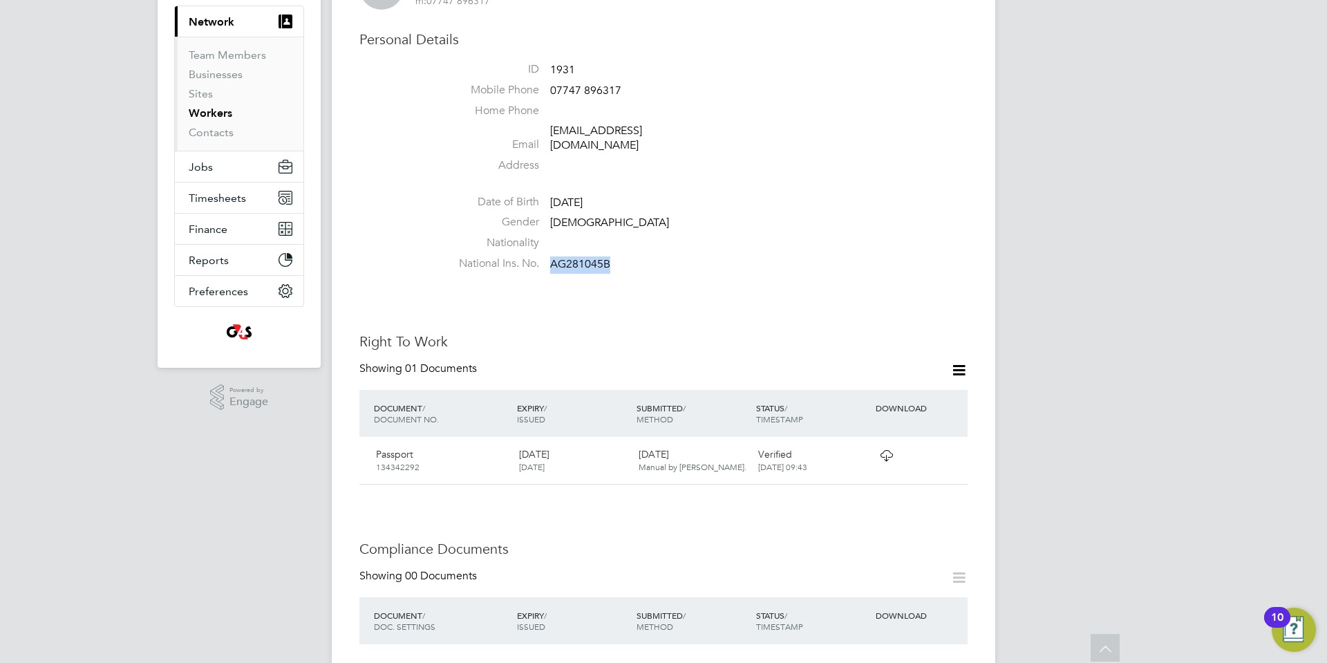
drag, startPoint x: 555, startPoint y: 249, endPoint x: 608, endPoint y: 250, distance: 52.5
click at [608, 257] on span "AG281045B" at bounding box center [580, 264] width 60 height 14
copy span "AG281045B"
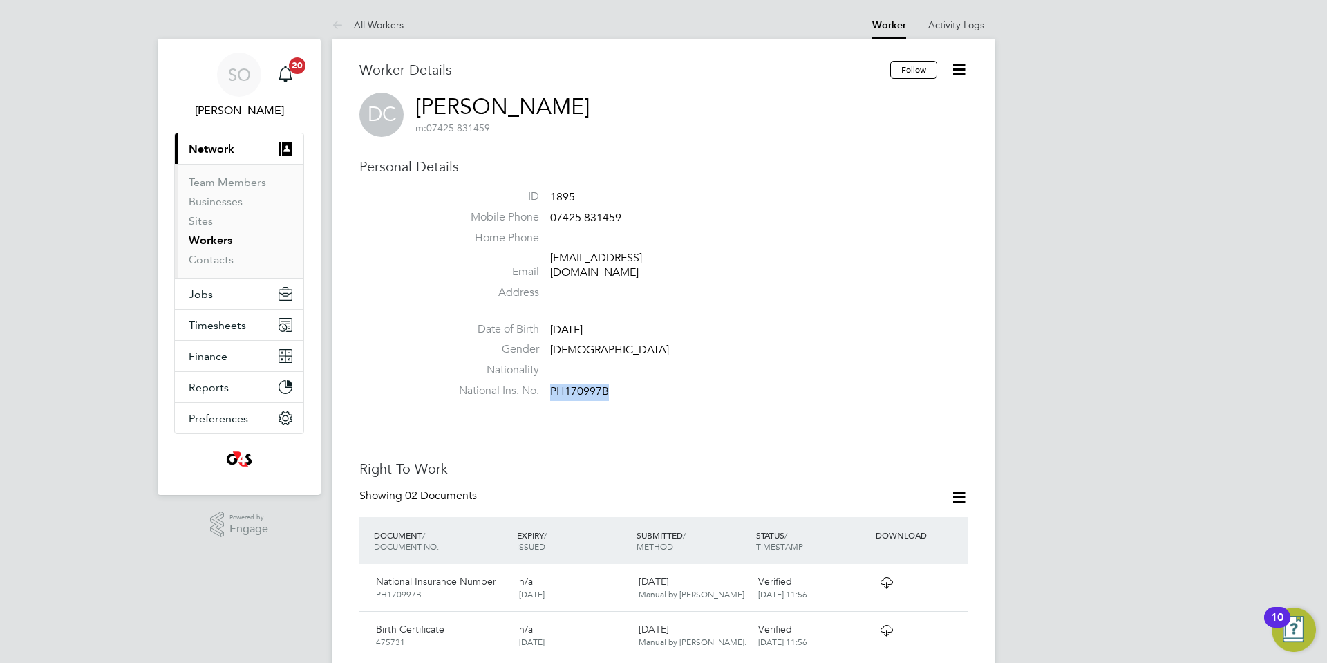
drag, startPoint x: 551, startPoint y: 376, endPoint x: 621, endPoint y: 374, distance: 69.8
click at [621, 384] on li "National Ins. No. PH170997B" at bounding box center [704, 394] width 525 height 21
copy span "PH170997B"
